Goal: Entertainment & Leisure: Consume media (video, audio)

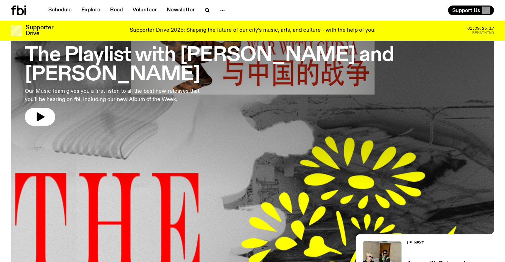
scroll to position [51, 0]
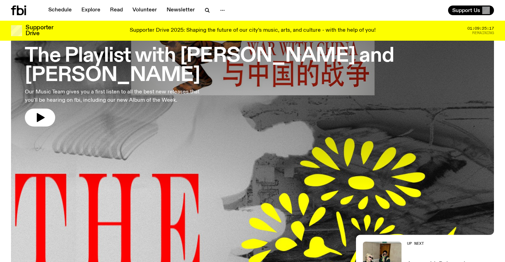
click at [112, 56] on h3 "The Playlist with [PERSON_NAME] and [PERSON_NAME]" at bounding box center [252, 66] width 455 height 39
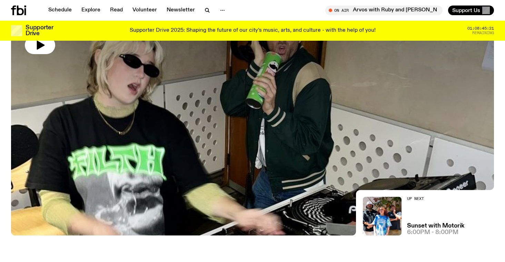
scroll to position [24, 0]
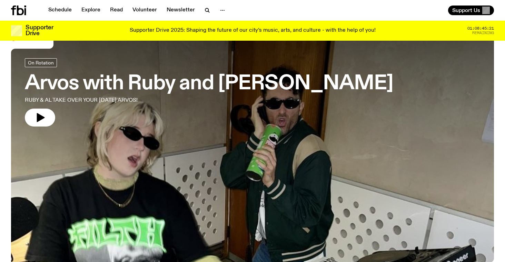
click at [95, 78] on h3 "Arvos with Ruby and [PERSON_NAME]" at bounding box center [209, 83] width 368 height 19
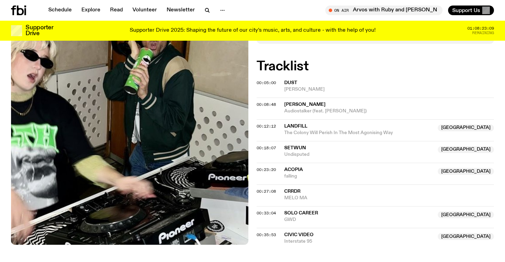
scroll to position [235, 0]
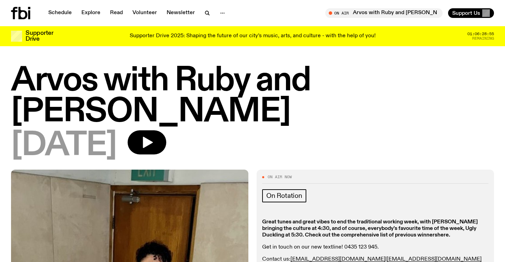
click at [437, 232] on strong "here" at bounding box center [442, 235] width 11 height 6
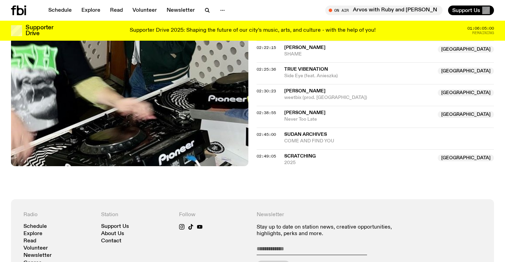
scroll to position [923, 0]
